Goal: Obtain resource: Obtain resource

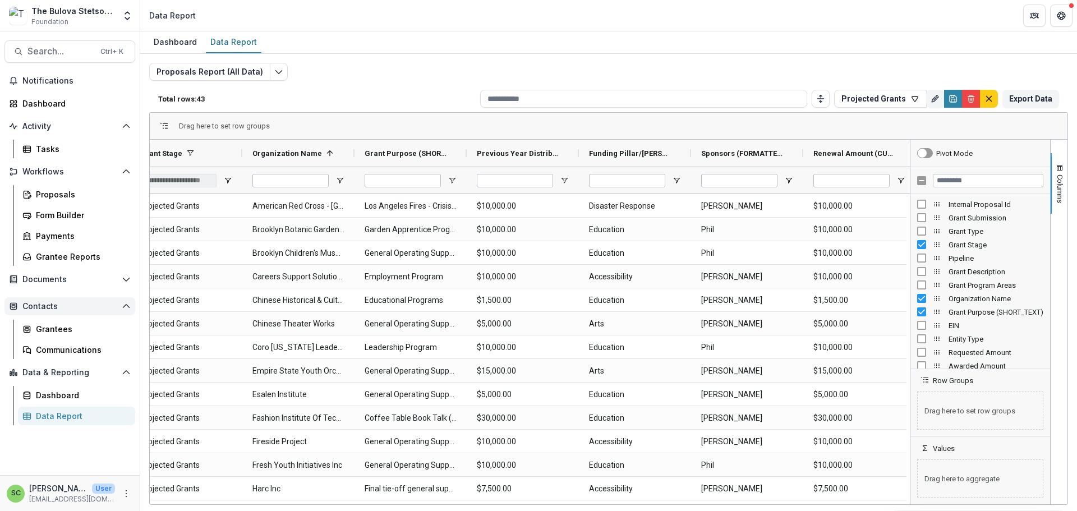
scroll to position [75, 0]
click at [90, 422] on div "Data Report" at bounding box center [81, 416] width 90 height 12
click at [850, 103] on button "Projected Grants" at bounding box center [880, 99] width 93 height 18
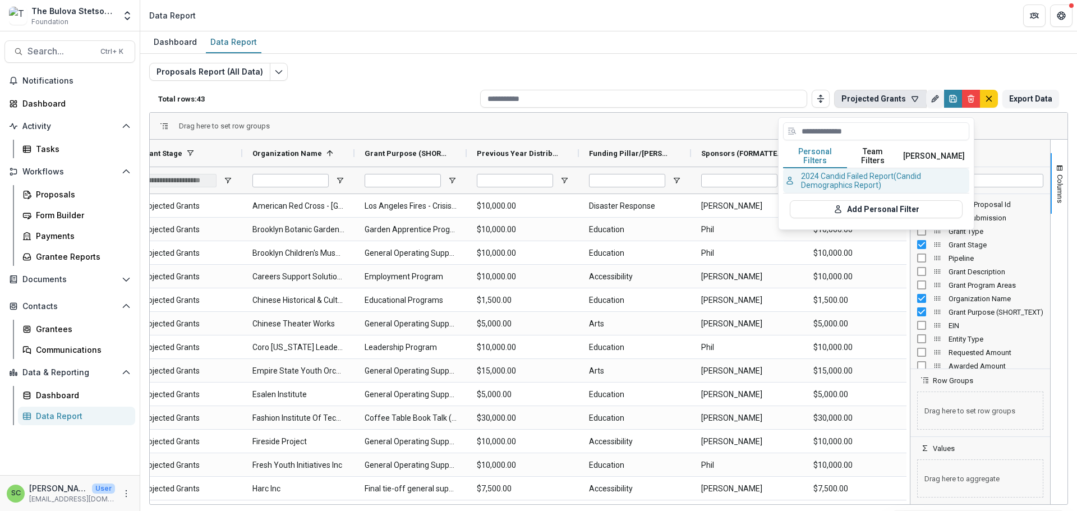
click at [858, 193] on button "2024 Candid Failed Report (Candid Demographics Report)" at bounding box center [876, 180] width 186 height 25
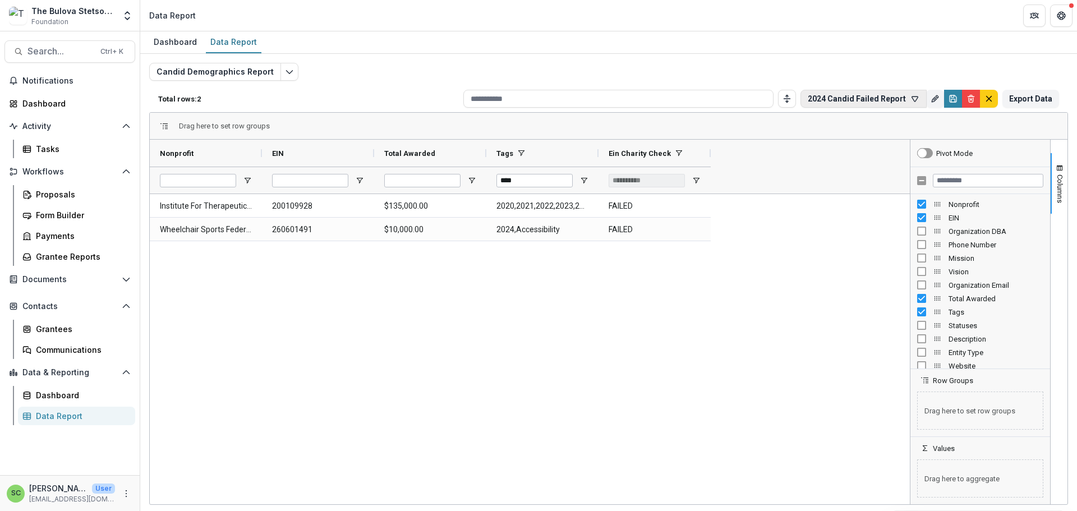
click at [801, 102] on button "2024 Candid Failed Report" at bounding box center [864, 99] width 126 height 18
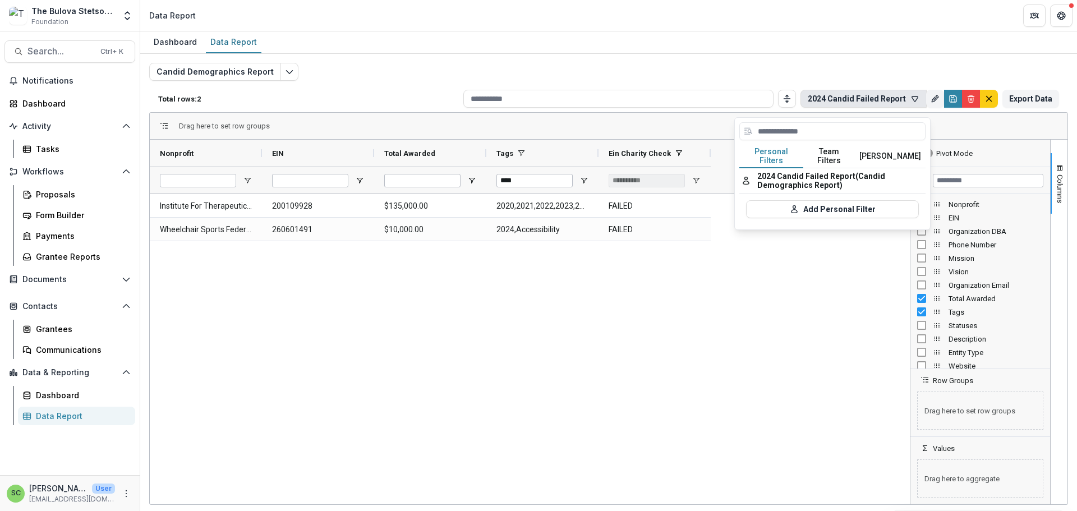
click at [840, 168] on button "Team Filters" at bounding box center [829, 157] width 52 height 24
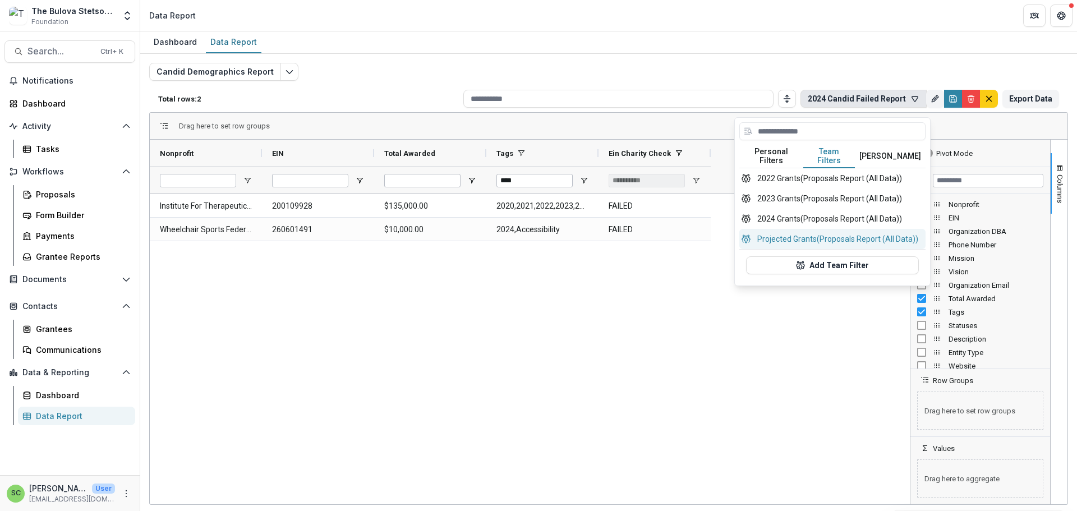
click at [822, 249] on button "Projected Grants (Proposals Report (All Data))" at bounding box center [832, 239] width 186 height 20
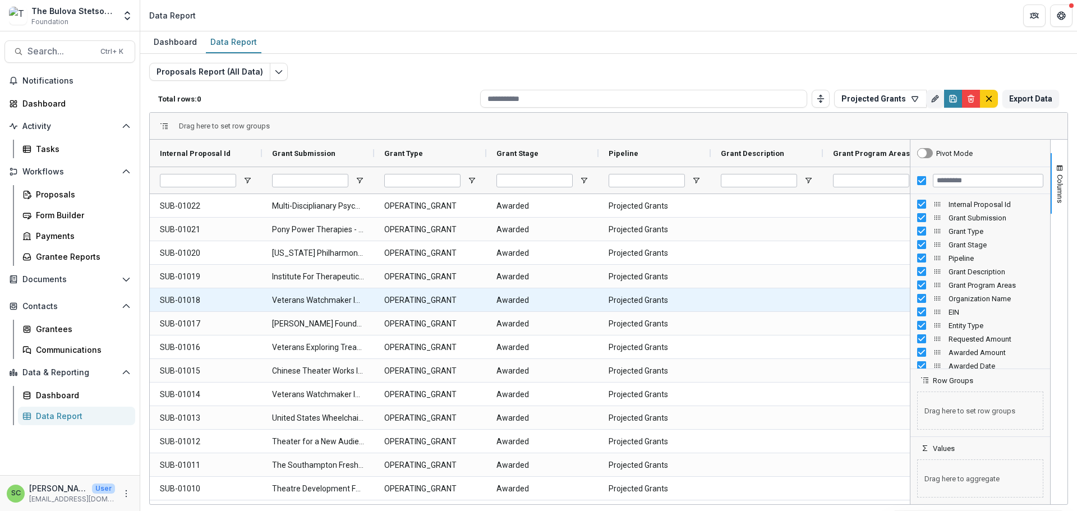
type input "**********"
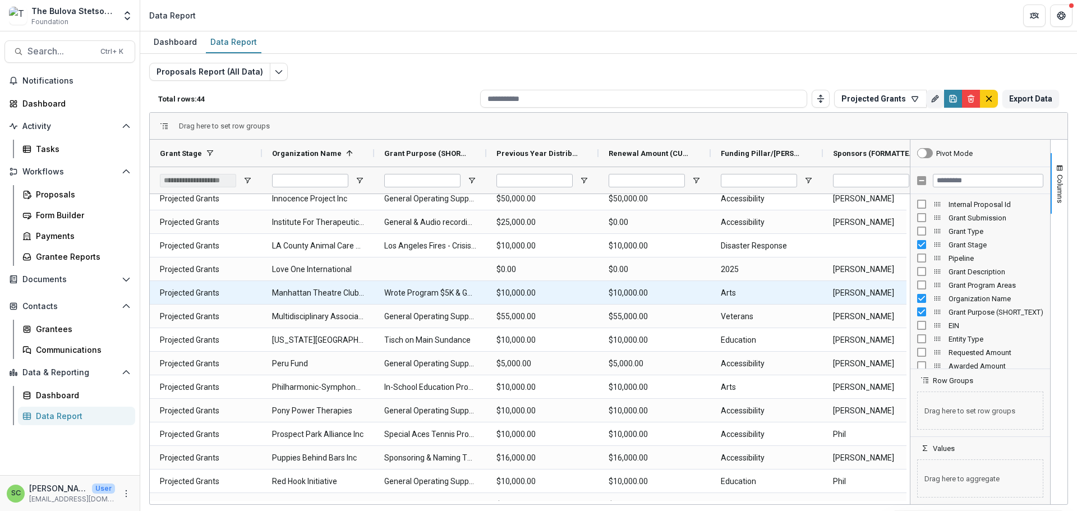
scroll to position [357, 0]
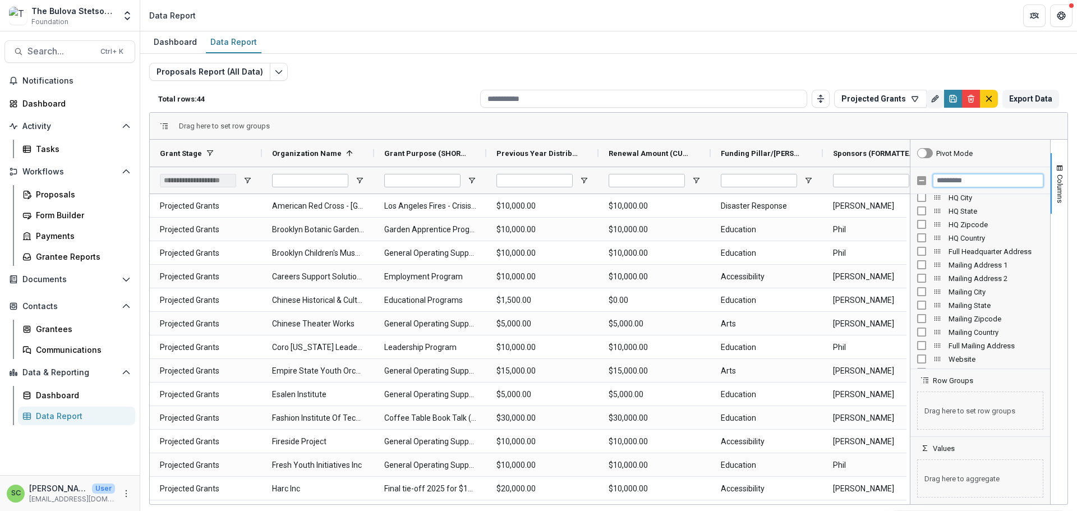
click at [945, 187] on input "Filter Columns Input" at bounding box center [988, 180] width 111 height 13
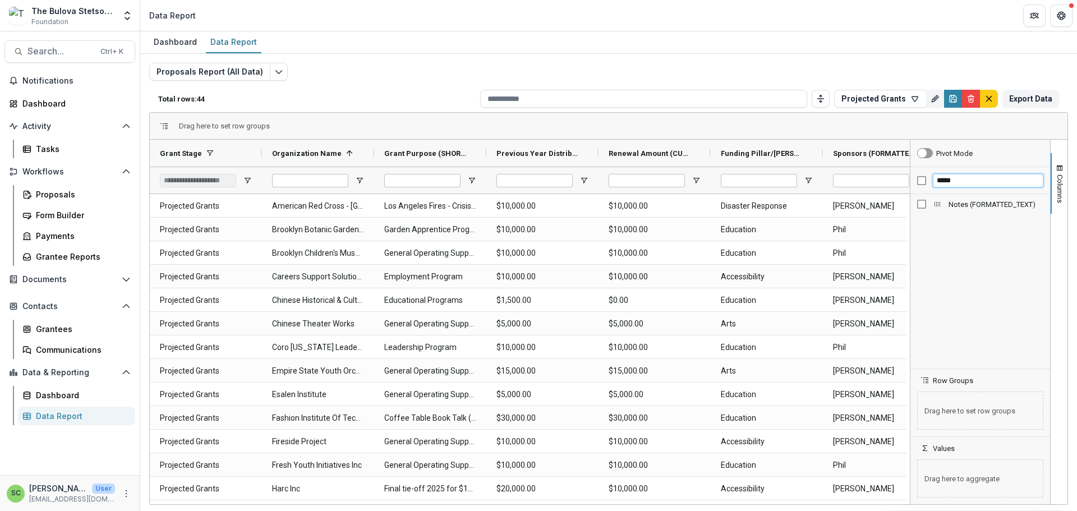
type input "*****"
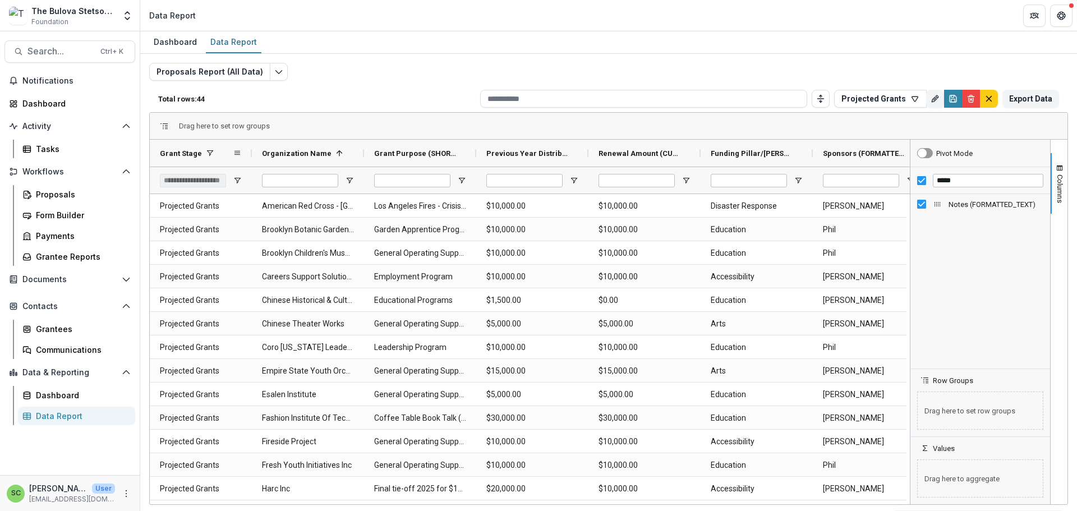
drag, startPoint x: 264, startPoint y: 172, endPoint x: 254, endPoint y: 176, distance: 10.8
click at [254, 167] on div at bounding box center [252, 153] width 4 height 27
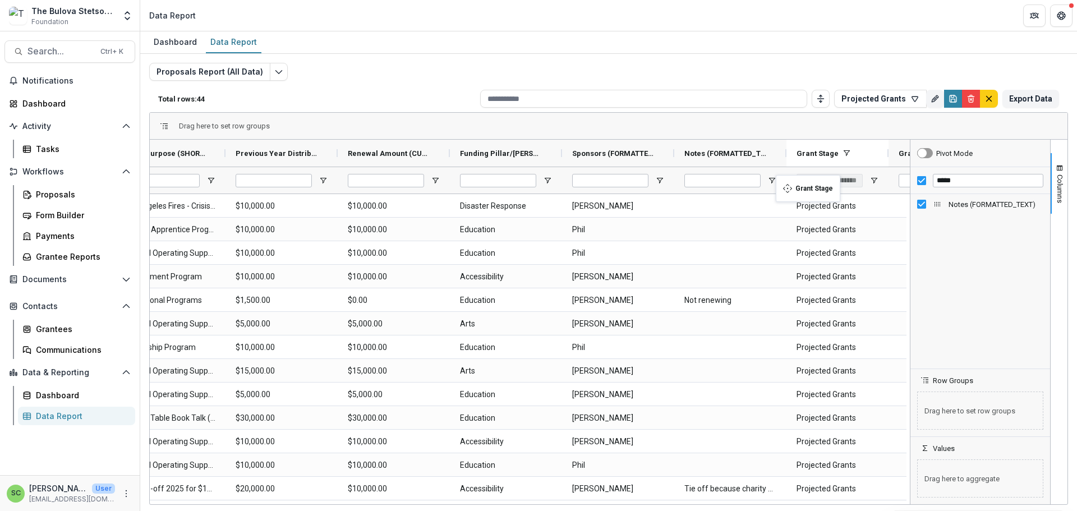
drag, startPoint x: 180, startPoint y: 174, endPoint x: 781, endPoint y: 182, distance: 602.0
click at [1029, 108] on button "Export Data" at bounding box center [1031, 99] width 57 height 18
click at [949, 103] on icon "Save" at bounding box center [953, 98] width 9 height 9
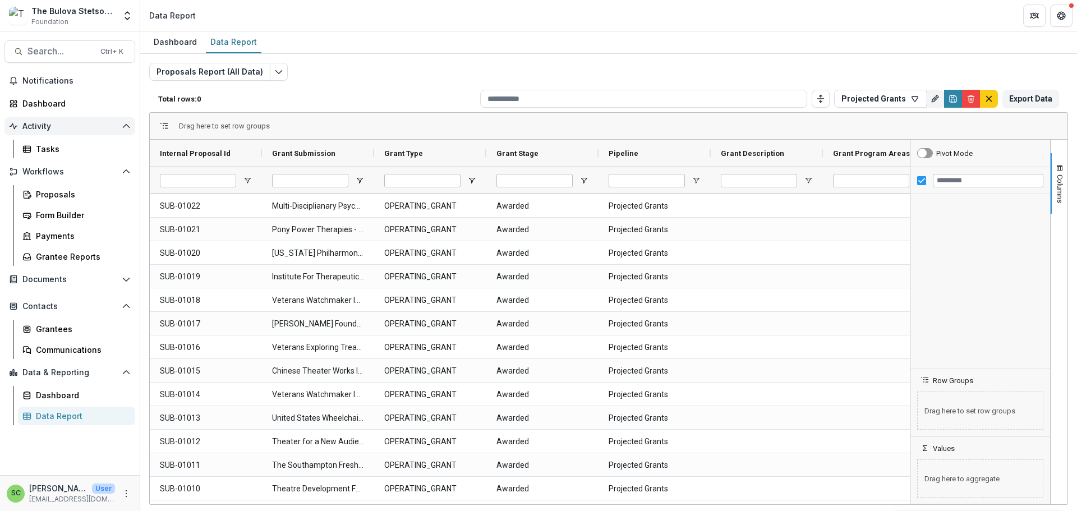
type input "**********"
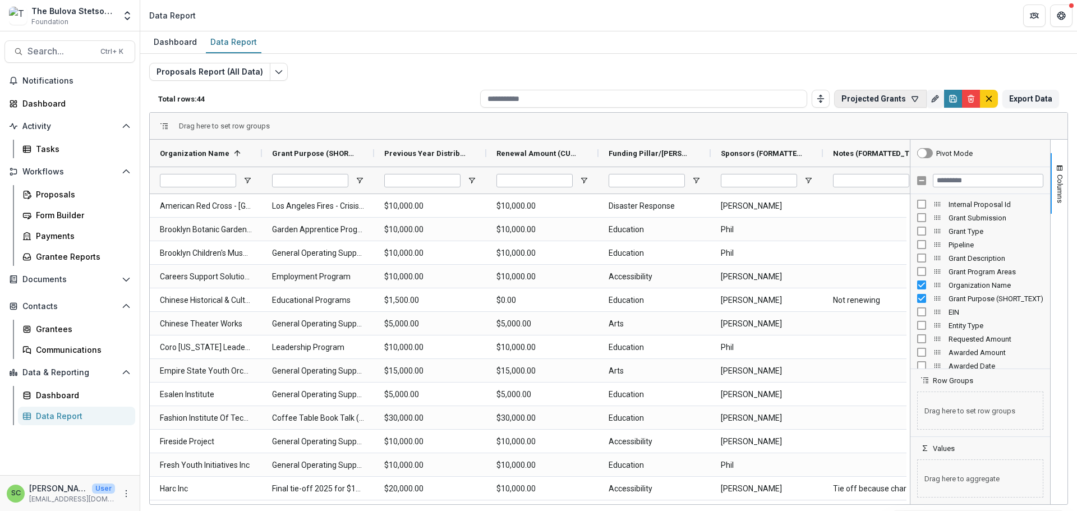
click at [834, 108] on button "Projected Grants" at bounding box center [880, 99] width 93 height 18
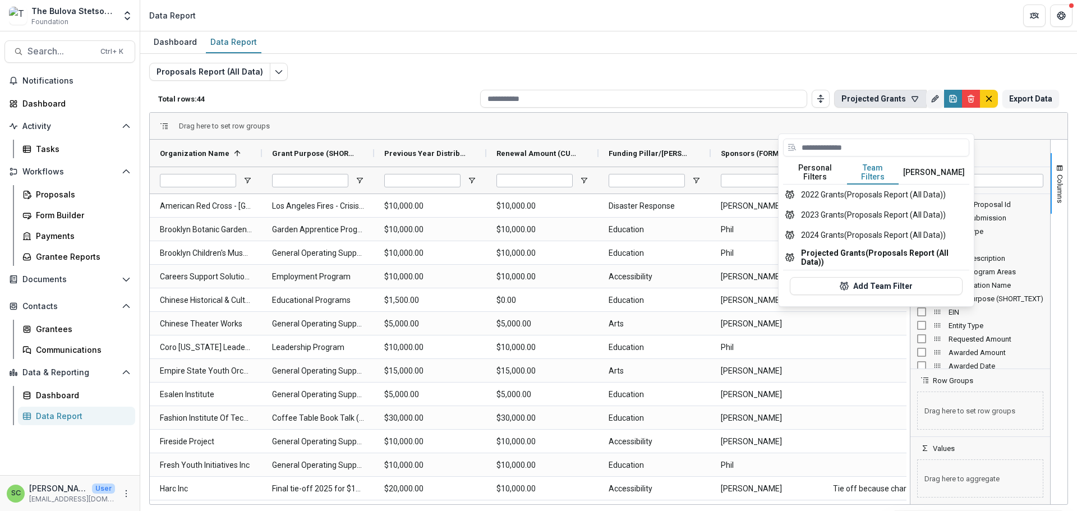
click at [880, 182] on button "Team Filters" at bounding box center [873, 173] width 52 height 24
click at [835, 245] on button "2024 Grants (Proposals Report (All Data))" at bounding box center [876, 235] width 186 height 20
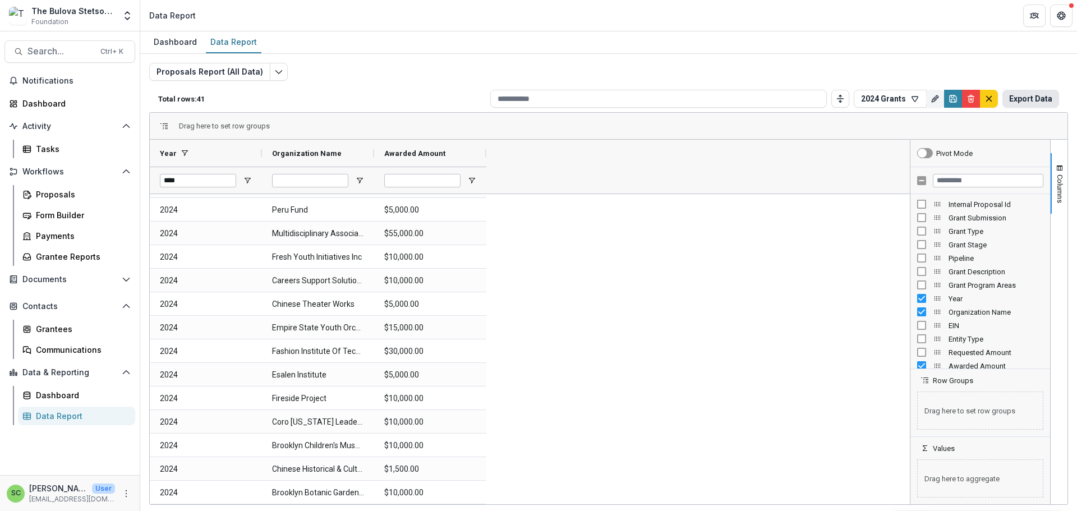
click at [1006, 108] on button "Export Data" at bounding box center [1031, 99] width 57 height 18
